Goal: Information Seeking & Learning: Learn about a topic

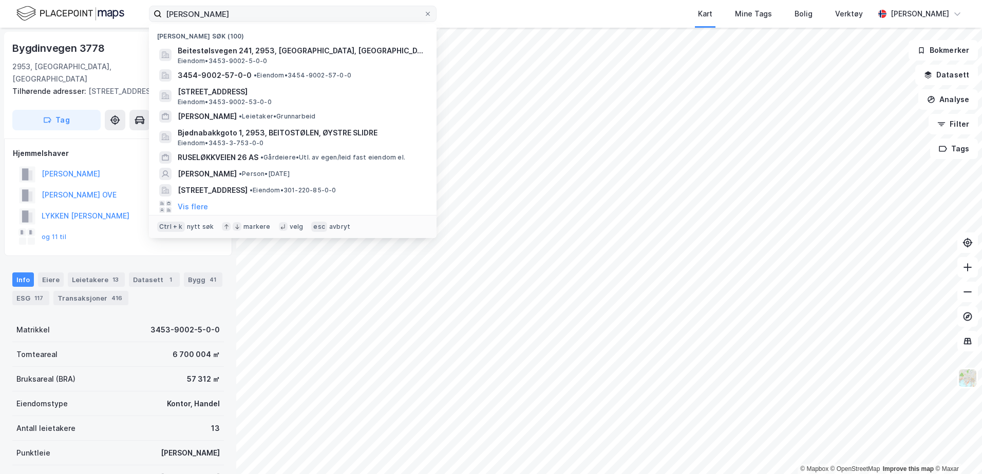
click at [240, 19] on input "[PERSON_NAME]" at bounding box center [293, 13] width 262 height 15
drag, startPoint x: 255, startPoint y: 14, endPoint x: -2, endPoint y: -12, distance: 258.0
click at [0, 0] on html "[PERSON_NAME] søk (100) Beitestølsvegen 241, 2953, [GEOGRAPHIC_DATA], ØYSTRE SL…" at bounding box center [491, 237] width 982 height 474
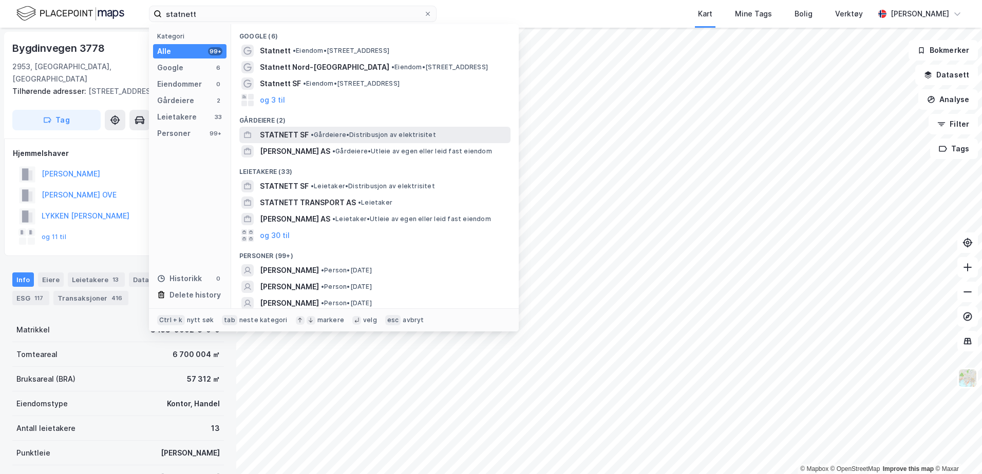
type input "statnett"
click at [305, 133] on span "STATNETT SF" at bounding box center [284, 135] width 49 height 12
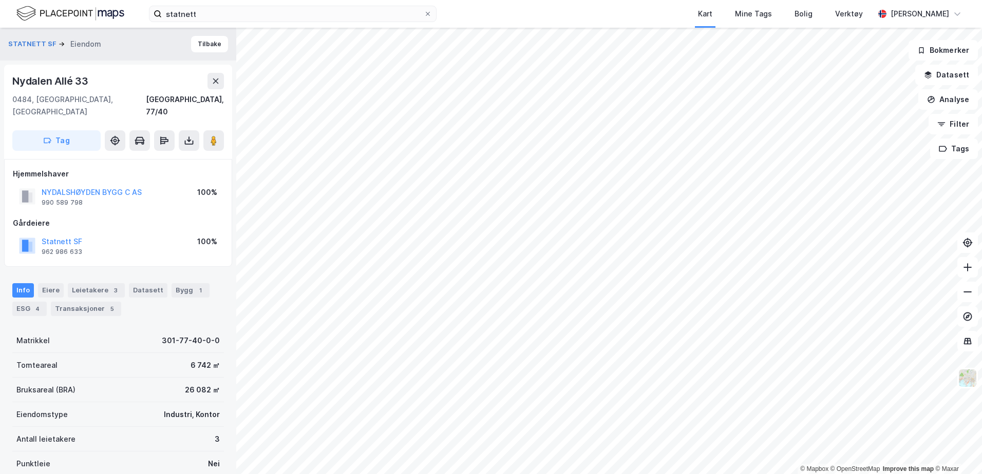
scroll to position [4, 0]
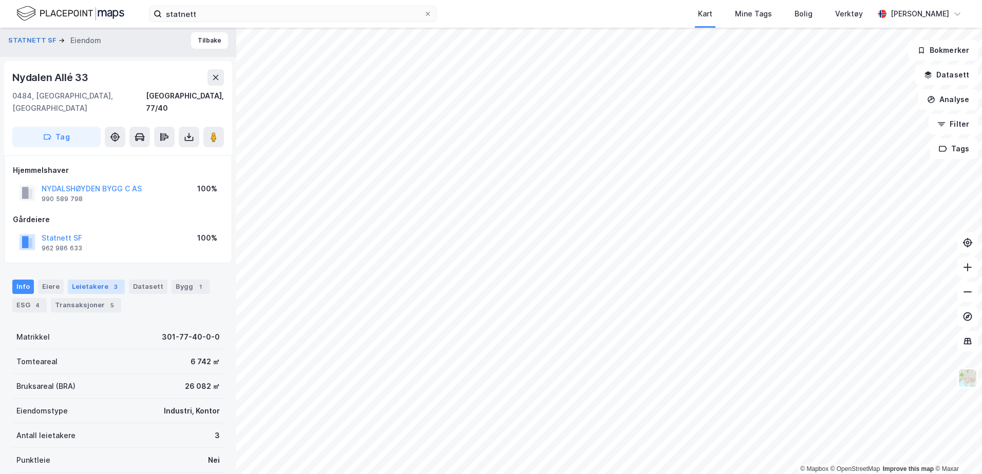
click at [111, 282] on div "3" at bounding box center [115, 287] width 10 height 10
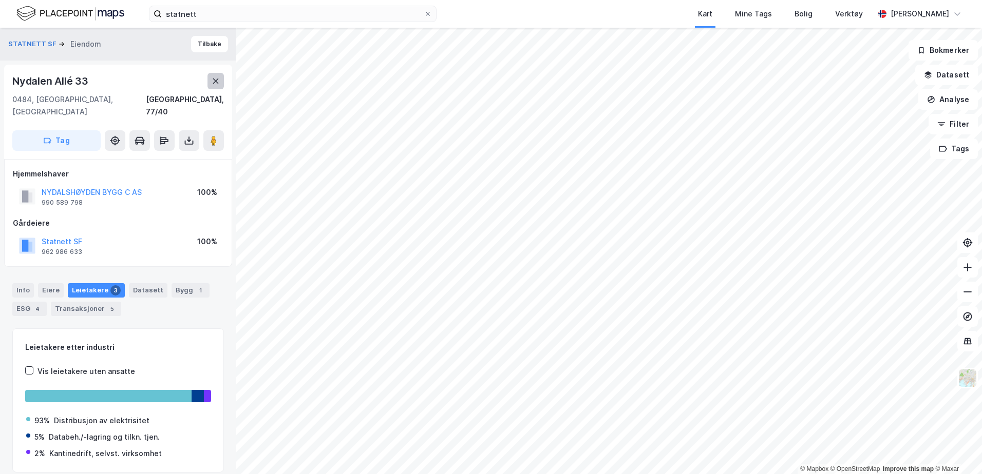
click at [216, 86] on button at bounding box center [215, 81] width 16 height 16
